Goal: Task Accomplishment & Management: Manage account settings

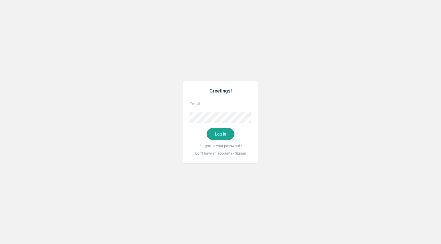
type input "[EMAIL_ADDRESS][DOMAIN_NAME]"
click at [215, 104] on input "[EMAIL_ADDRESS][DOMAIN_NAME]" at bounding box center [221, 104] width 62 height 11
type input "[EMAIL_ADDRESS][DOMAIN_NAME]"
click at [228, 136] on button "Log In" at bounding box center [221, 134] width 28 height 12
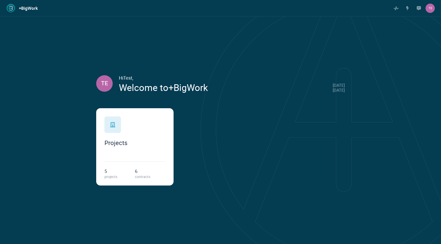
click at [147, 120] on div "Projects" at bounding box center [135, 132] width 61 height 30
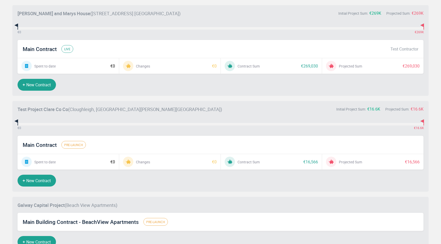
scroll to position [299, 0]
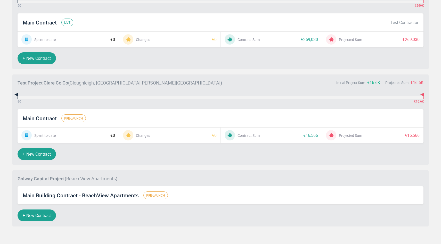
click at [51, 192] on span "Main Building Contract - BeachView Apartments" at bounding box center [81, 195] width 116 height 7
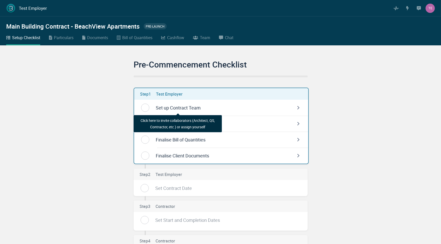
click at [182, 40] on div "Cashflow" at bounding box center [175, 37] width 17 height 7
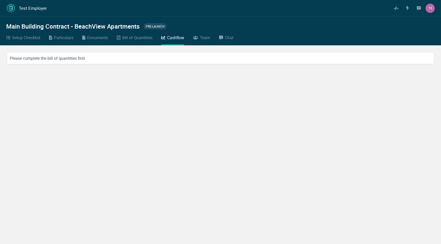
click at [201, 42] on link "Team" at bounding box center [201, 39] width 17 height 11
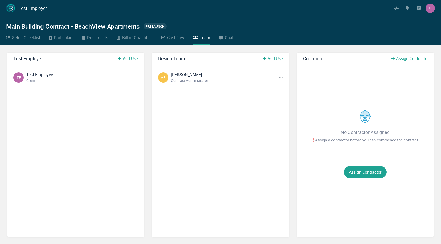
click at [141, 38] on div "Bill of Quantities" at bounding box center [137, 37] width 30 height 7
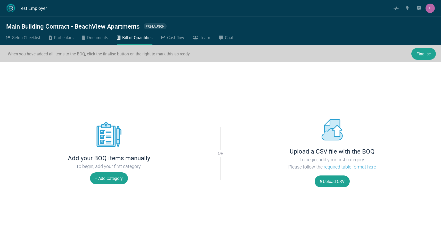
click at [100, 37] on div "Documents" at bounding box center [97, 37] width 21 height 7
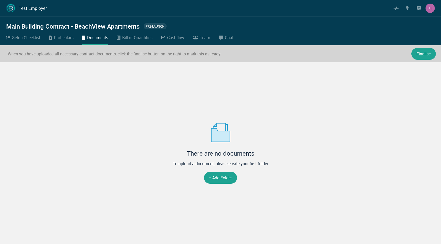
click at [71, 40] on div "Particulars" at bounding box center [64, 37] width 20 height 7
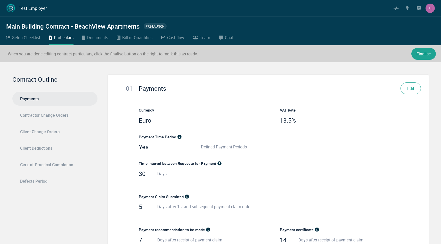
click at [28, 41] on link "Setup Checklist" at bounding box center [23, 39] width 34 height 11
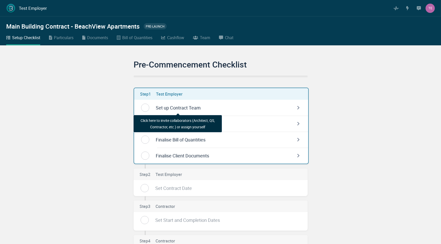
click at [25, 11] on h1 "Test Employer" at bounding box center [33, 8] width 28 height 5
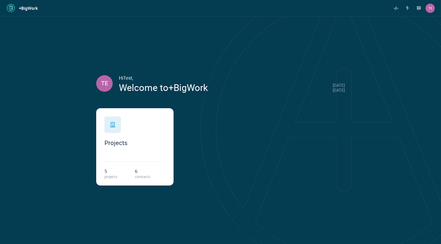
click at [156, 121] on div "Projects" at bounding box center [135, 132] width 61 height 30
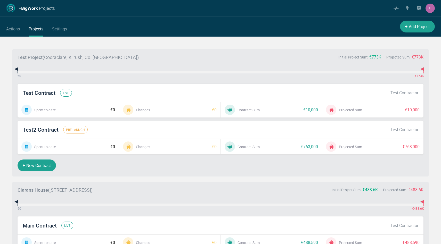
click at [417, 27] on button "Add Project" at bounding box center [417, 27] width 35 height 12
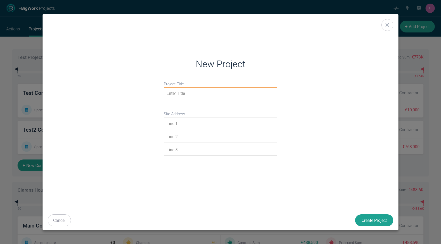
click at [213, 90] on input at bounding box center [221, 93] width 114 height 12
type input "Kildare Housnig Project Naas"
click at [187, 122] on input at bounding box center [221, 124] width 114 height 12
type input "Naas"
type input "Co Kildare"
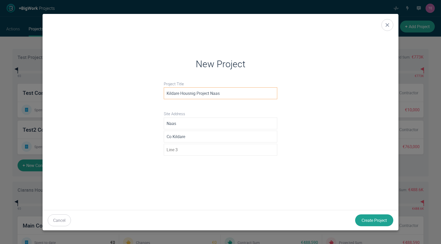
click at [189, 94] on input "Kildare Housnig Project Naas" at bounding box center [221, 93] width 114 height 12
type input "Kildare Housing Project Naas"
click at [367, 218] on button "Create Project" at bounding box center [374, 221] width 38 height 12
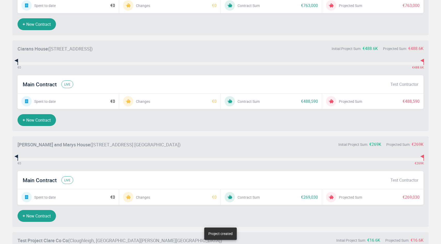
scroll to position [343, 0]
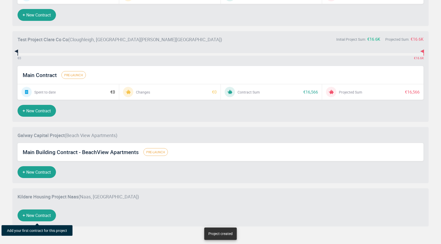
click at [46, 216] on button "New Contract" at bounding box center [37, 216] width 38 height 12
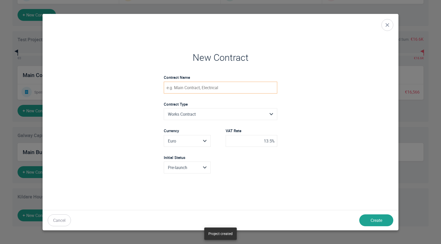
click at [190, 87] on input at bounding box center [221, 88] width 114 height 12
type input "Groundworks Building Contract"
click at [204, 167] on select "Pre-launch Pre-tender" at bounding box center [187, 167] width 46 height 11
click at [378, 219] on button "Create" at bounding box center [377, 221] width 34 height 12
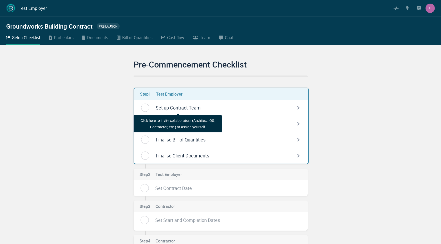
click at [177, 107] on div "Set up Contract Team" at bounding box center [178, 108] width 45 height 7
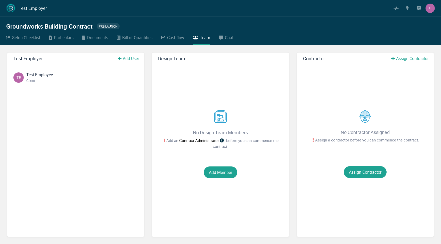
click at [217, 171] on button "Add Member" at bounding box center [221, 173] width 34 height 12
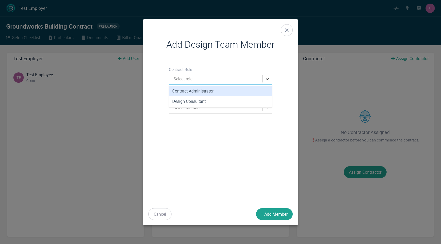
click at [266, 76] on icon at bounding box center [267, 78] width 5 height 5
click at [253, 91] on div "Contract Administrator" at bounding box center [220, 91] width 103 height 10
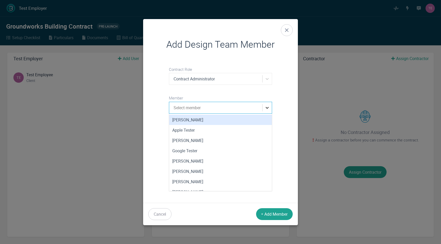
click at [267, 109] on icon at bounding box center [267, 107] width 5 height 5
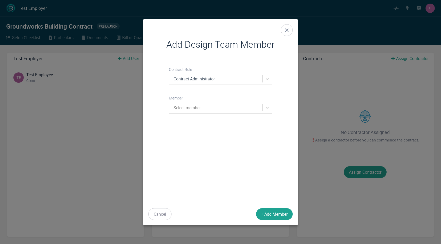
click at [244, 95] on label "Member" at bounding box center [220, 98] width 103 height 7
click at [266, 113] on div at bounding box center [267, 107] width 10 height 11
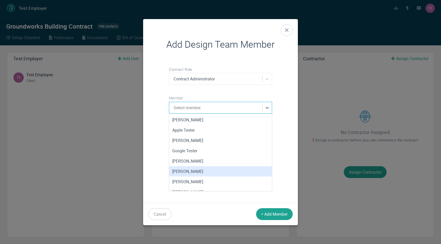
scroll to position [28, 0]
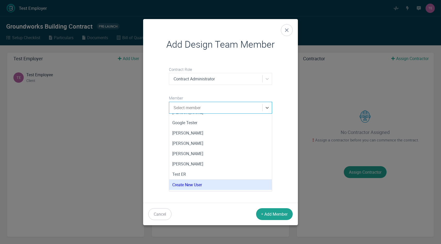
click at [201, 183] on div "Create New User" at bounding box center [220, 185] width 103 height 10
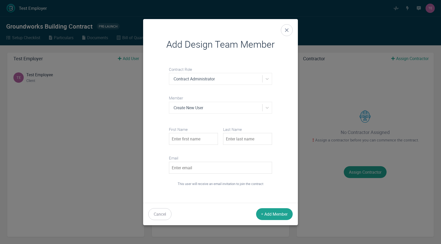
click at [179, 143] on input at bounding box center [193, 139] width 49 height 12
type input "Eoin"
type input "[PERSON_NAME]"
click at [191, 168] on input at bounding box center [220, 168] width 103 height 12
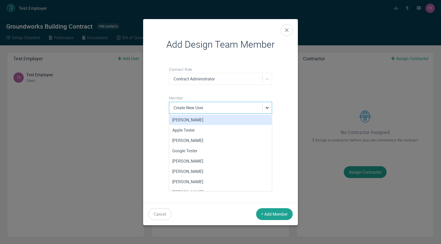
click at [264, 107] on div at bounding box center [267, 107] width 9 height 9
click at [257, 96] on label "Member" at bounding box center [220, 98] width 103 height 7
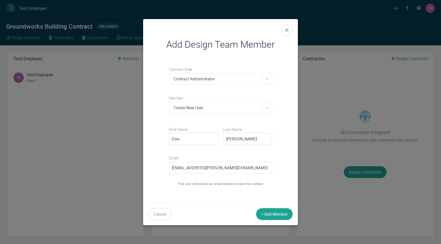
drag, startPoint x: 228, startPoint y: 169, endPoint x: 172, endPoint y: 169, distance: 55.5
click at [172, 169] on input "[EMAIL_ADDRESS][PERSON_NAME][DOMAIN_NAME]" at bounding box center [220, 168] width 103 height 12
paste input "p"
type input "[EMAIL_ADDRESS][DOMAIN_NAME]"
click at [269, 110] on icon at bounding box center [267, 107] width 5 height 5
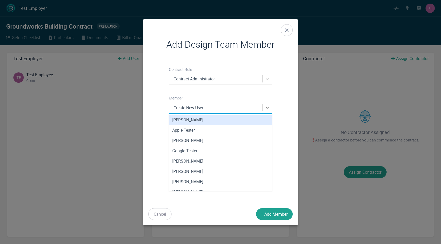
click at [277, 102] on div "Add Design Team Member Contract Role Contract Administrator Member option Creat…" at bounding box center [220, 111] width 155 height 184
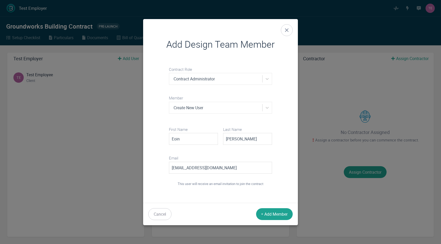
click at [275, 214] on button "Add Member" at bounding box center [274, 215] width 37 height 12
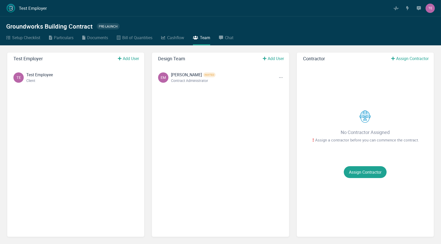
click at [277, 59] on button "Add User" at bounding box center [273, 59] width 31 height 12
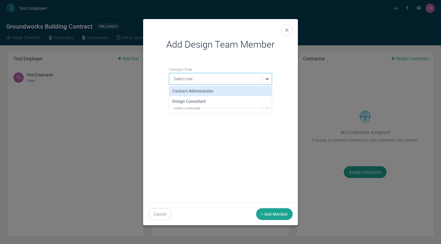
click at [266, 77] on icon at bounding box center [267, 78] width 5 height 5
click at [219, 92] on div "Contract Administrator" at bounding box center [220, 91] width 103 height 10
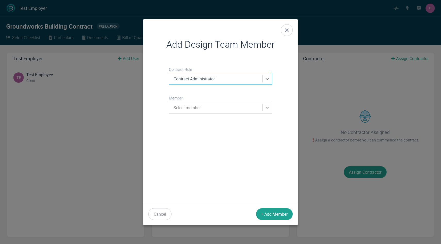
click at [266, 109] on icon at bounding box center [267, 107] width 5 height 5
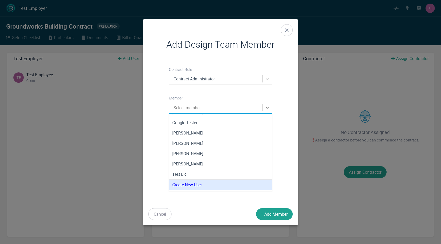
click at [219, 187] on div "Create New User" at bounding box center [220, 185] width 103 height 10
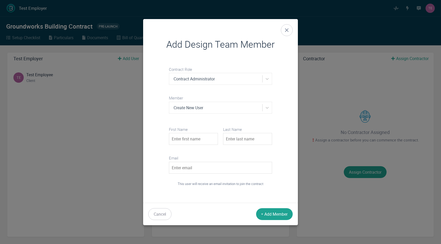
click at [197, 137] on input at bounding box center [193, 139] width 49 height 12
type input "[PERSON_NAME]"
click at [236, 137] on input at bounding box center [247, 139] width 49 height 12
type input "[PERSON_NAME]"
click at [192, 170] on input at bounding box center [220, 168] width 103 height 12
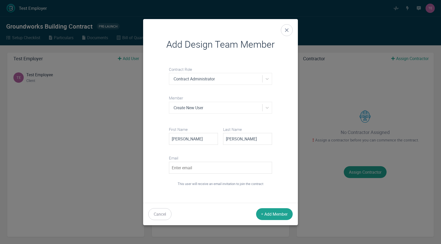
paste input "[EMAIL_ADDRESS][DOMAIN_NAME]"
type input "[EMAIL_ADDRESS][DOMAIN_NAME]"
click at [262, 157] on label "Email" at bounding box center [220, 158] width 103 height 7
click at [277, 214] on button "Add Member" at bounding box center [274, 215] width 37 height 12
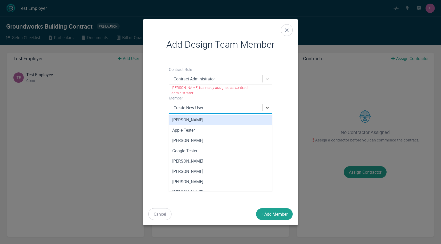
click at [266, 104] on div at bounding box center [267, 107] width 9 height 9
click at [267, 78] on icon at bounding box center [267, 78] width 5 height 5
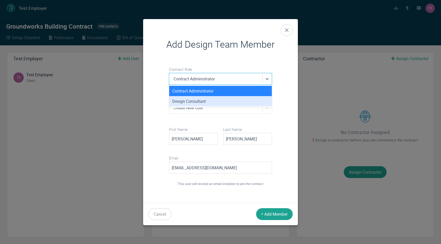
click at [250, 100] on div "Design Consultant" at bounding box center [220, 101] width 103 height 10
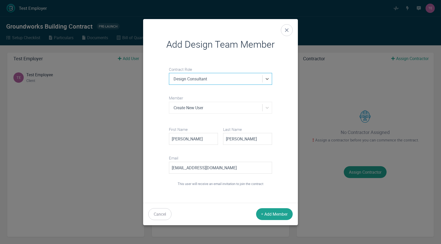
click at [273, 213] on button "Add Member" at bounding box center [274, 215] width 37 height 12
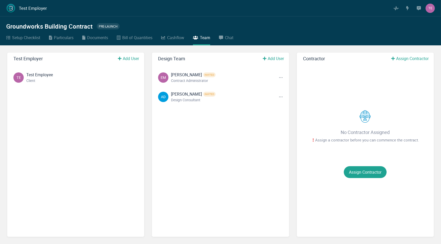
click at [407, 57] on button "Assign Contractor" at bounding box center [410, 59] width 48 height 12
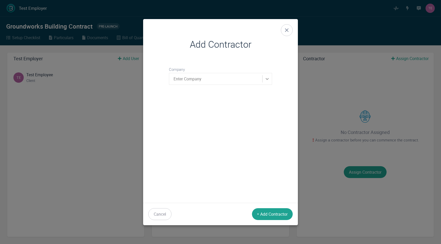
click at [270, 80] on div at bounding box center [267, 78] width 9 height 9
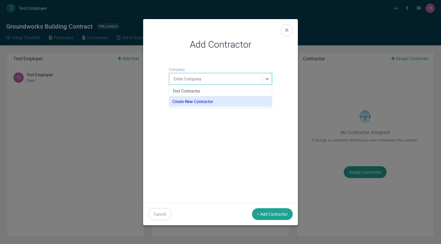
click at [224, 105] on div "Create New Contractor" at bounding box center [220, 102] width 103 height 10
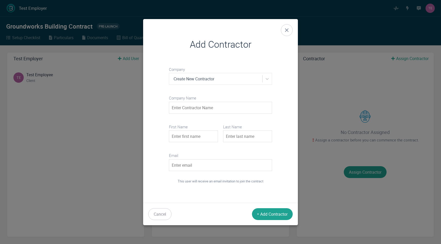
click at [287, 29] on icon at bounding box center [287, 30] width 4 height 6
